Goal: Navigation & Orientation: Understand site structure

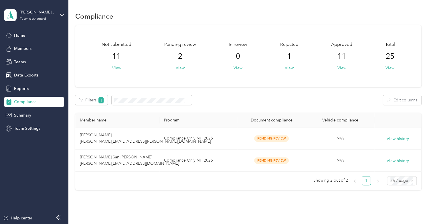
click at [18, 104] on span "Compliance" at bounding box center [25, 102] width 23 height 6
click at [32, 34] on div "Home" at bounding box center [34, 35] width 60 height 10
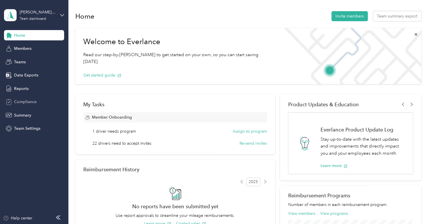
click at [28, 101] on span "Compliance" at bounding box center [25, 102] width 23 height 6
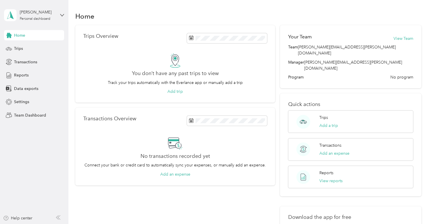
click at [18, 35] on span "Home" at bounding box center [19, 35] width 11 height 6
click at [18, 48] on span "Trips" at bounding box center [18, 49] width 9 height 6
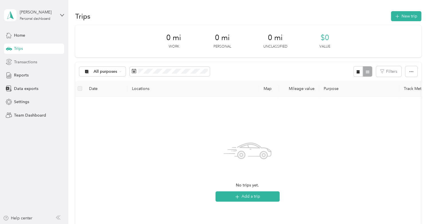
click at [18, 60] on span "Transactions" at bounding box center [25, 62] width 23 height 6
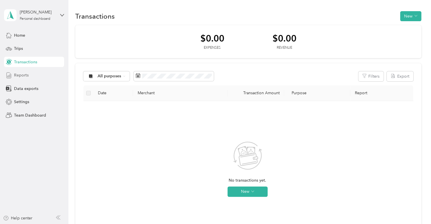
click at [21, 80] on div "Reports" at bounding box center [34, 75] width 60 height 10
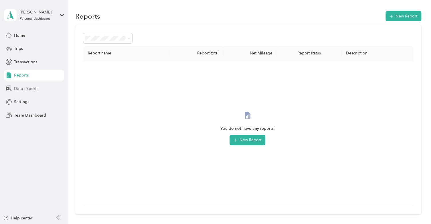
click at [21, 92] on div "Data exports" at bounding box center [34, 88] width 60 height 10
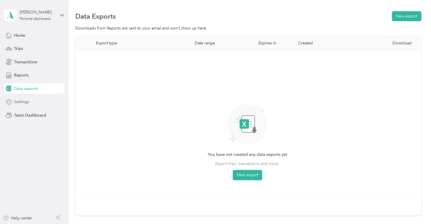
click at [23, 100] on span "Settings" at bounding box center [21, 102] width 15 height 6
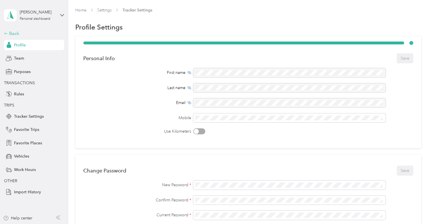
click at [9, 32] on div "Back" at bounding box center [32, 33] width 57 height 7
